Goal: Obtain resource: Download file/media

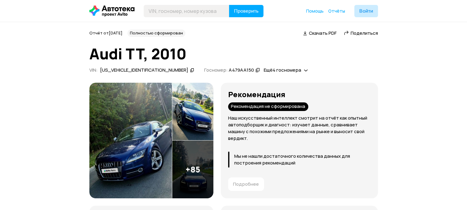
click at [304, 69] on icon at bounding box center [306, 70] width 4 height 6
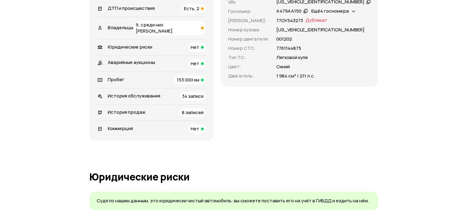
scroll to position [307, 0]
